Goal: Transaction & Acquisition: Purchase product/service

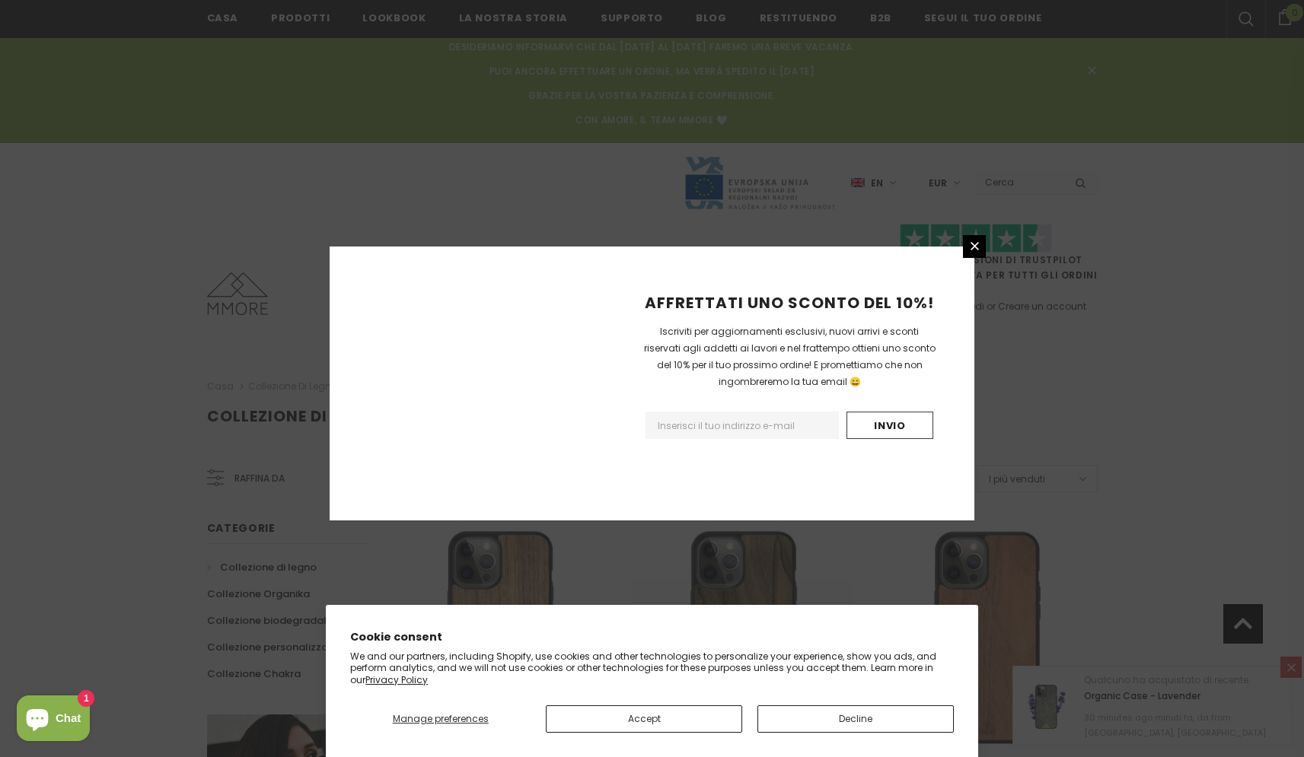
scroll to position [1792, 0]
